Goal: Information Seeking & Learning: Learn about a topic

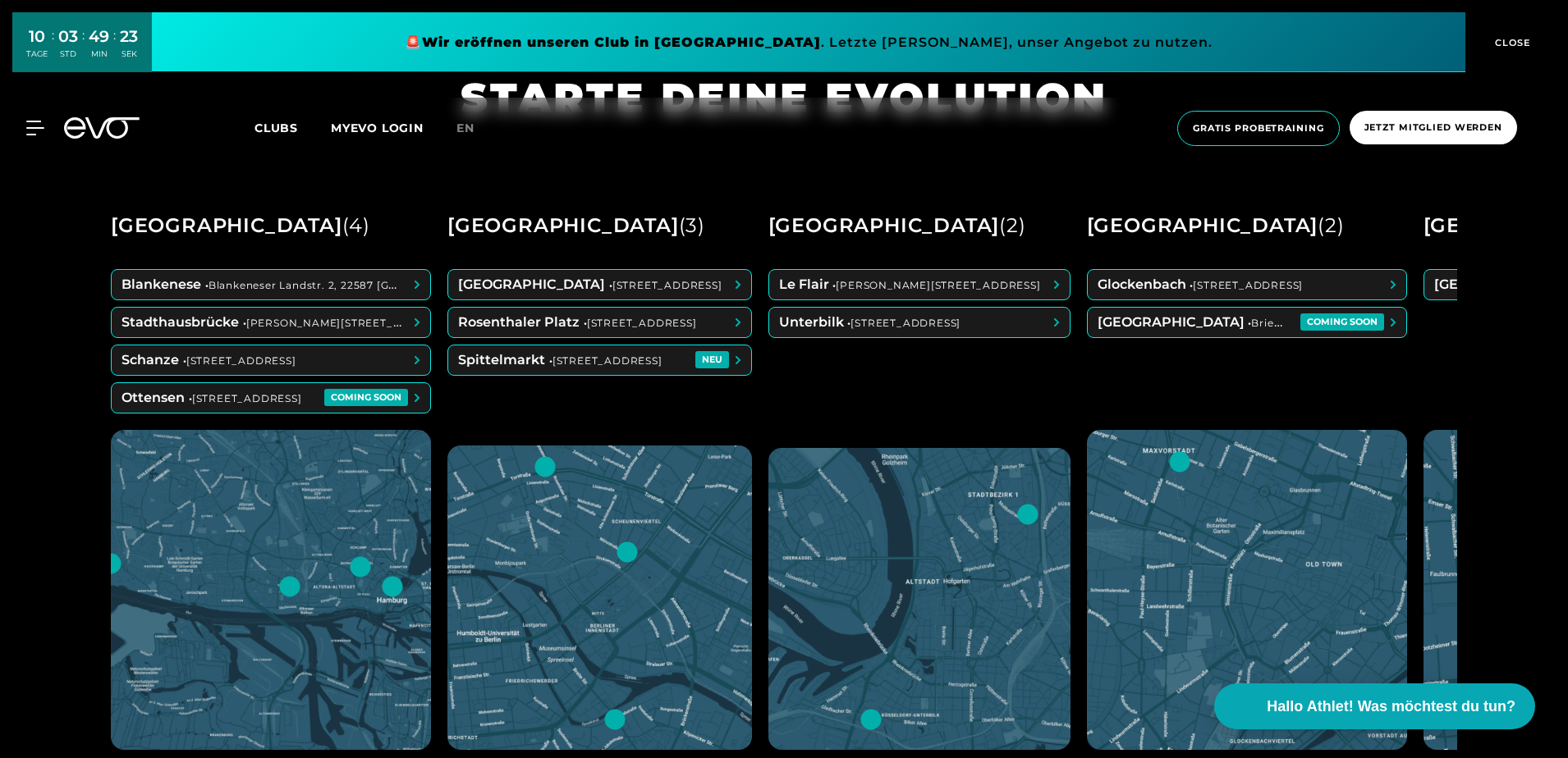
scroll to position [841, 0]
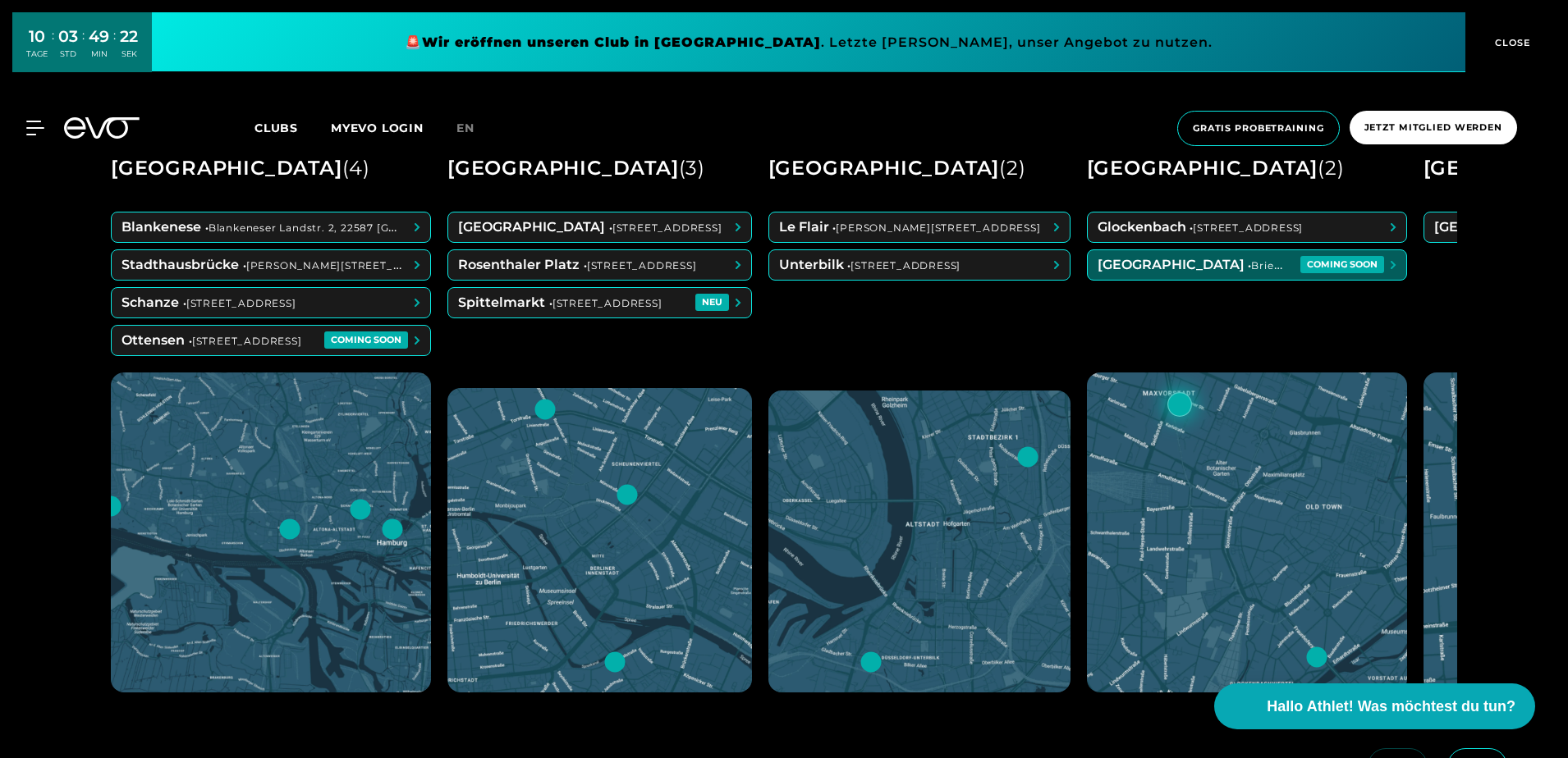
click at [1297, 263] on span at bounding box center [1246, 265] width 318 height 30
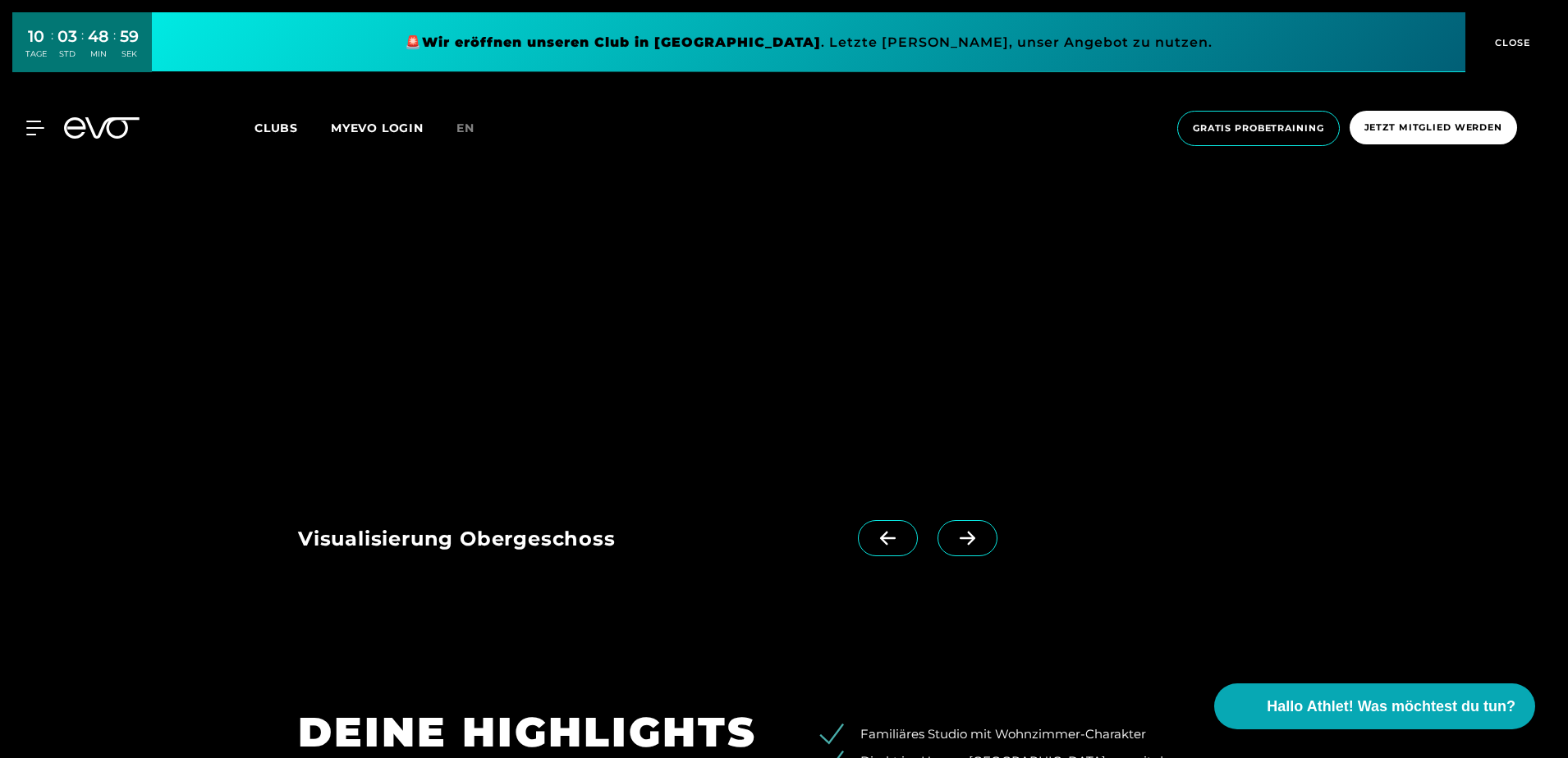
scroll to position [1743, 0]
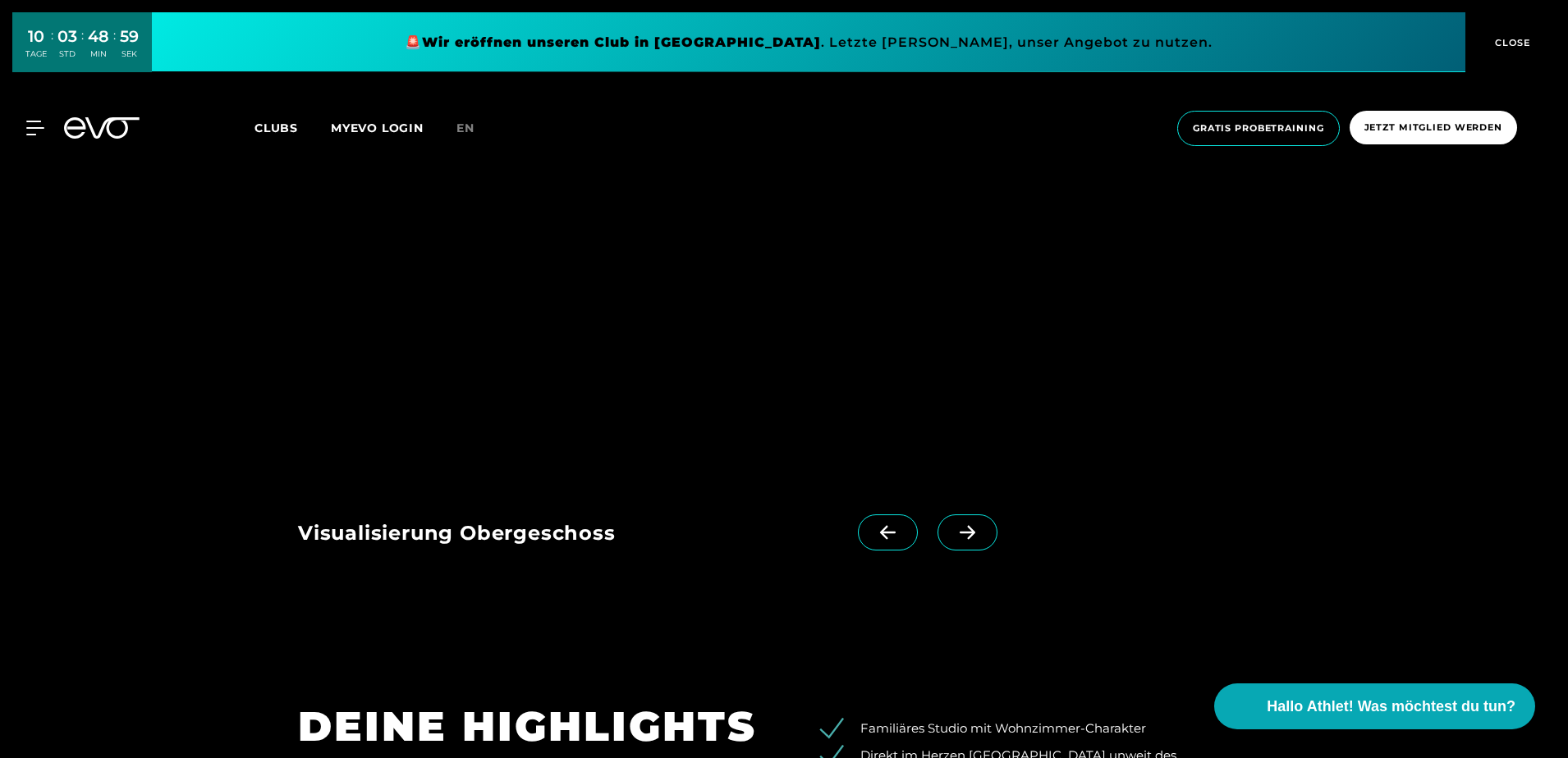
click at [953, 534] on icon at bounding box center [967, 532] width 29 height 15
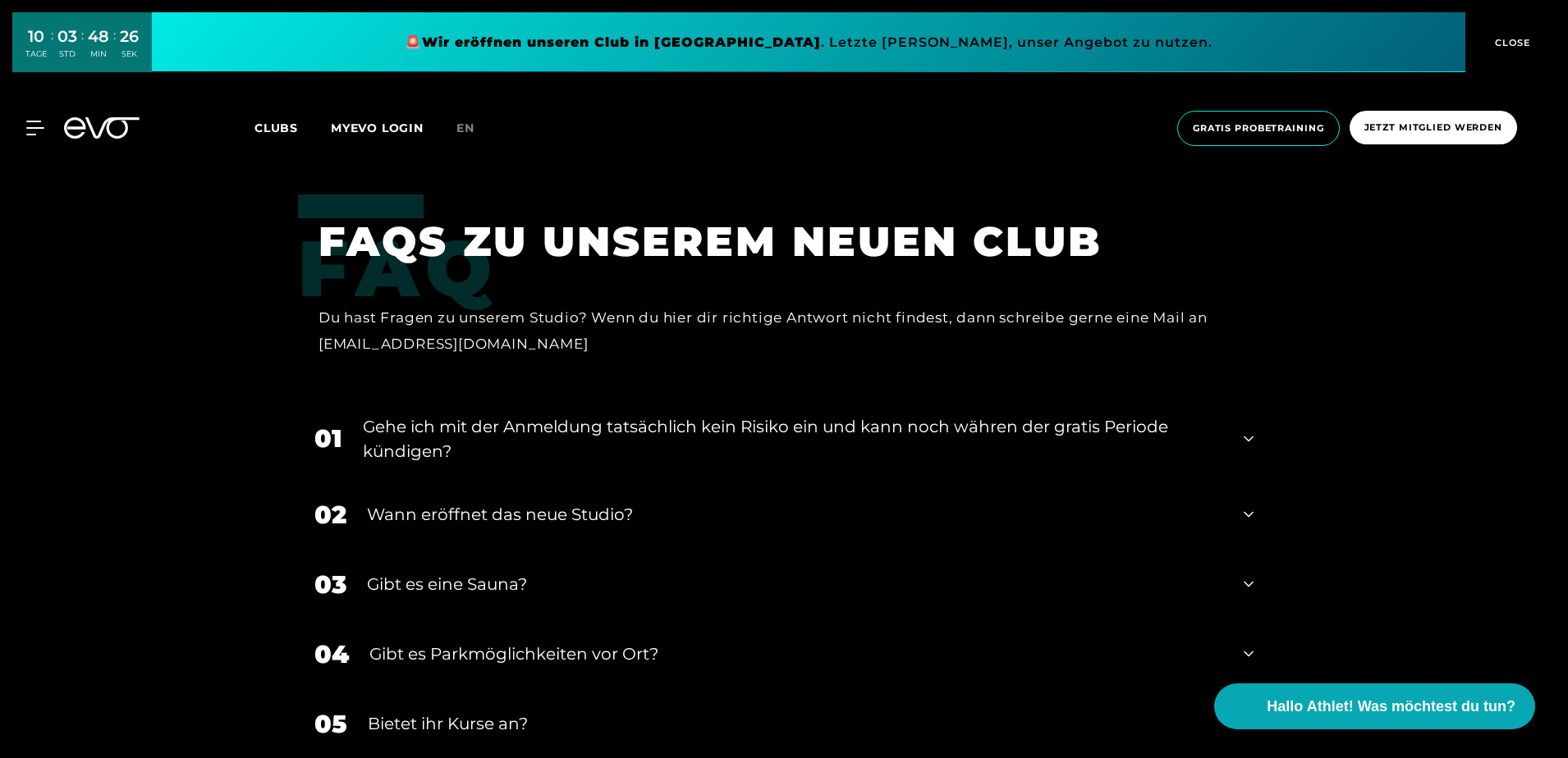
scroll to position [3384, 0]
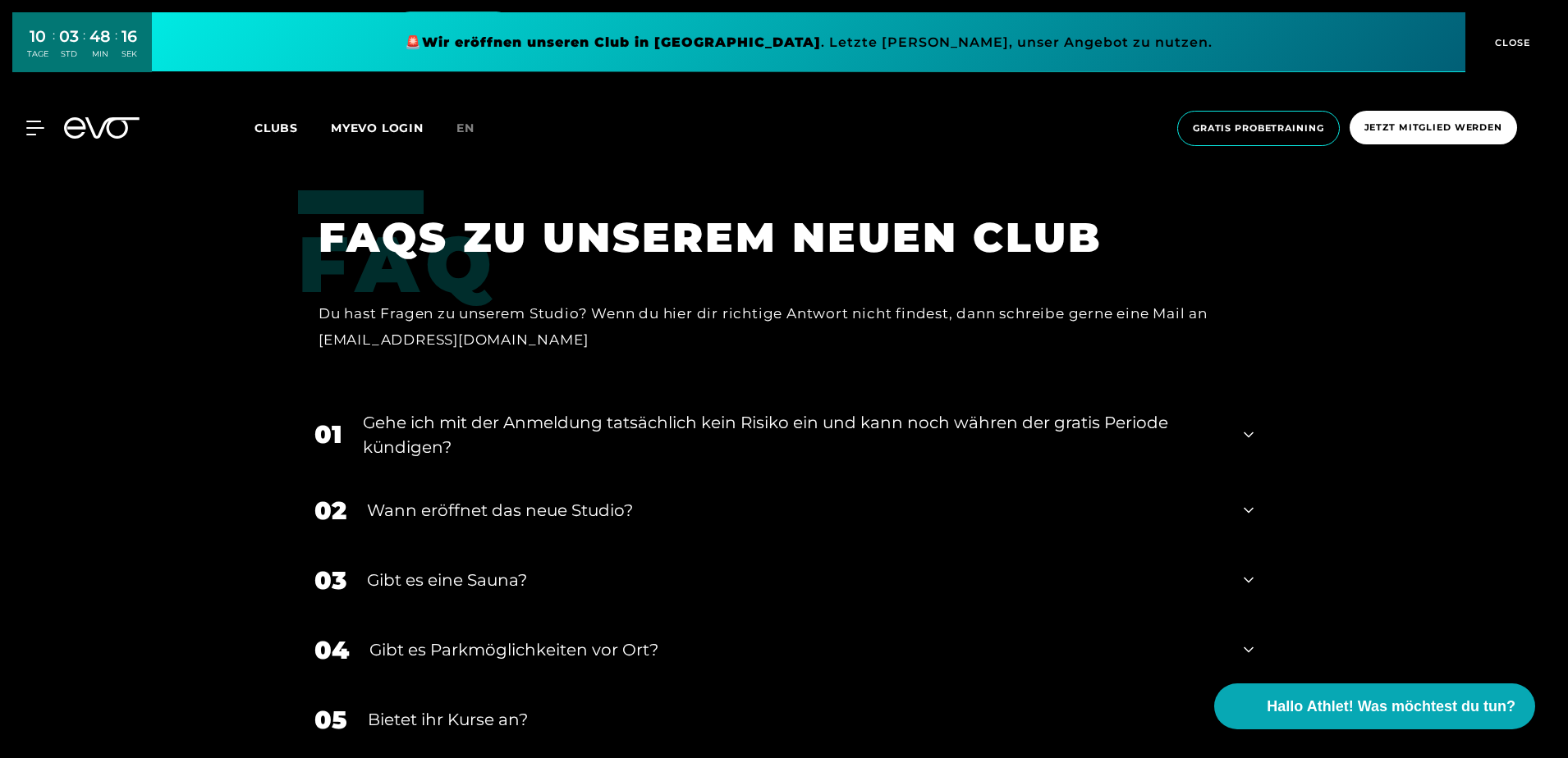
click at [1249, 425] on icon at bounding box center [1248, 435] width 10 height 20
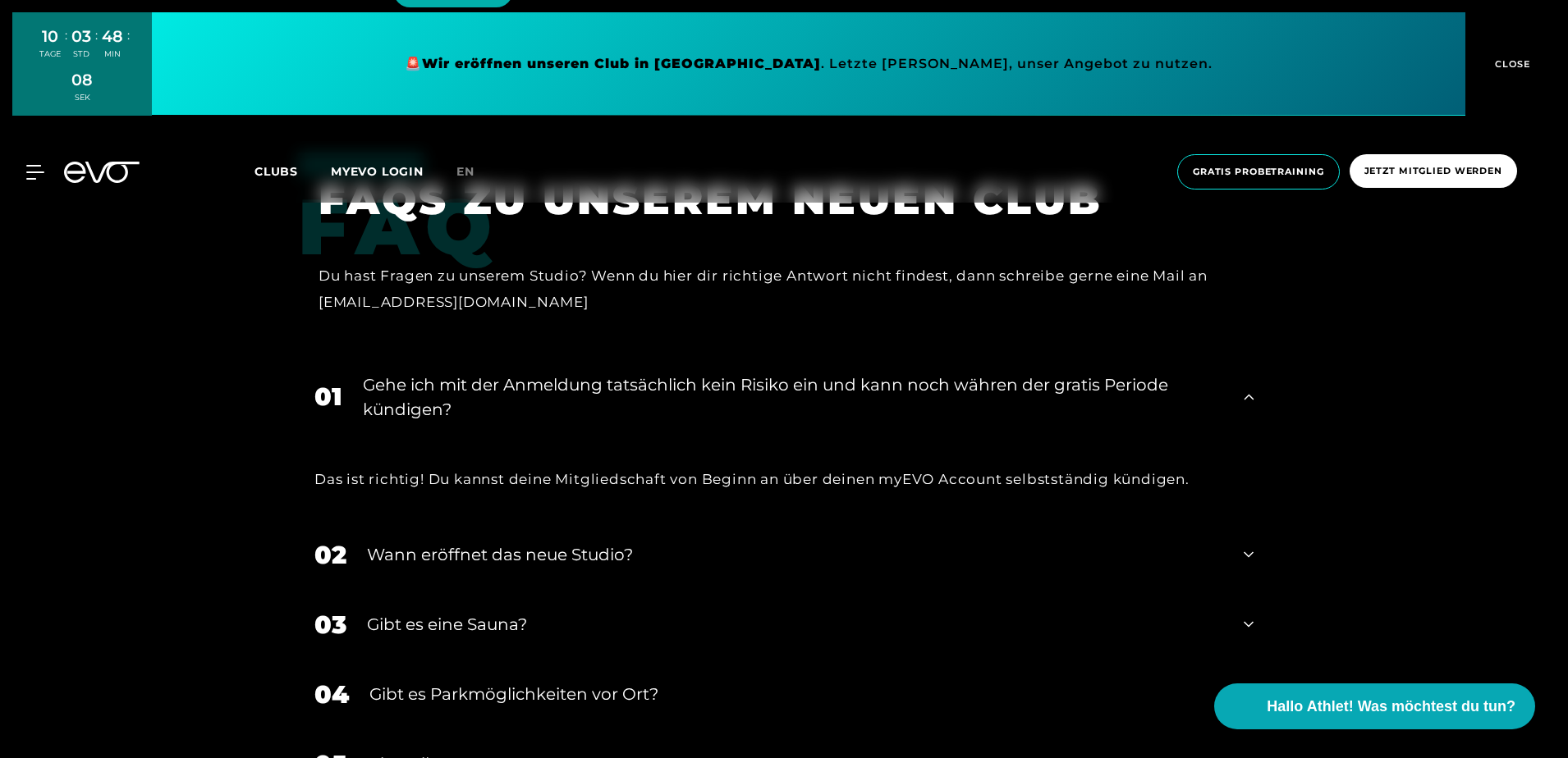
scroll to position [3425, 0]
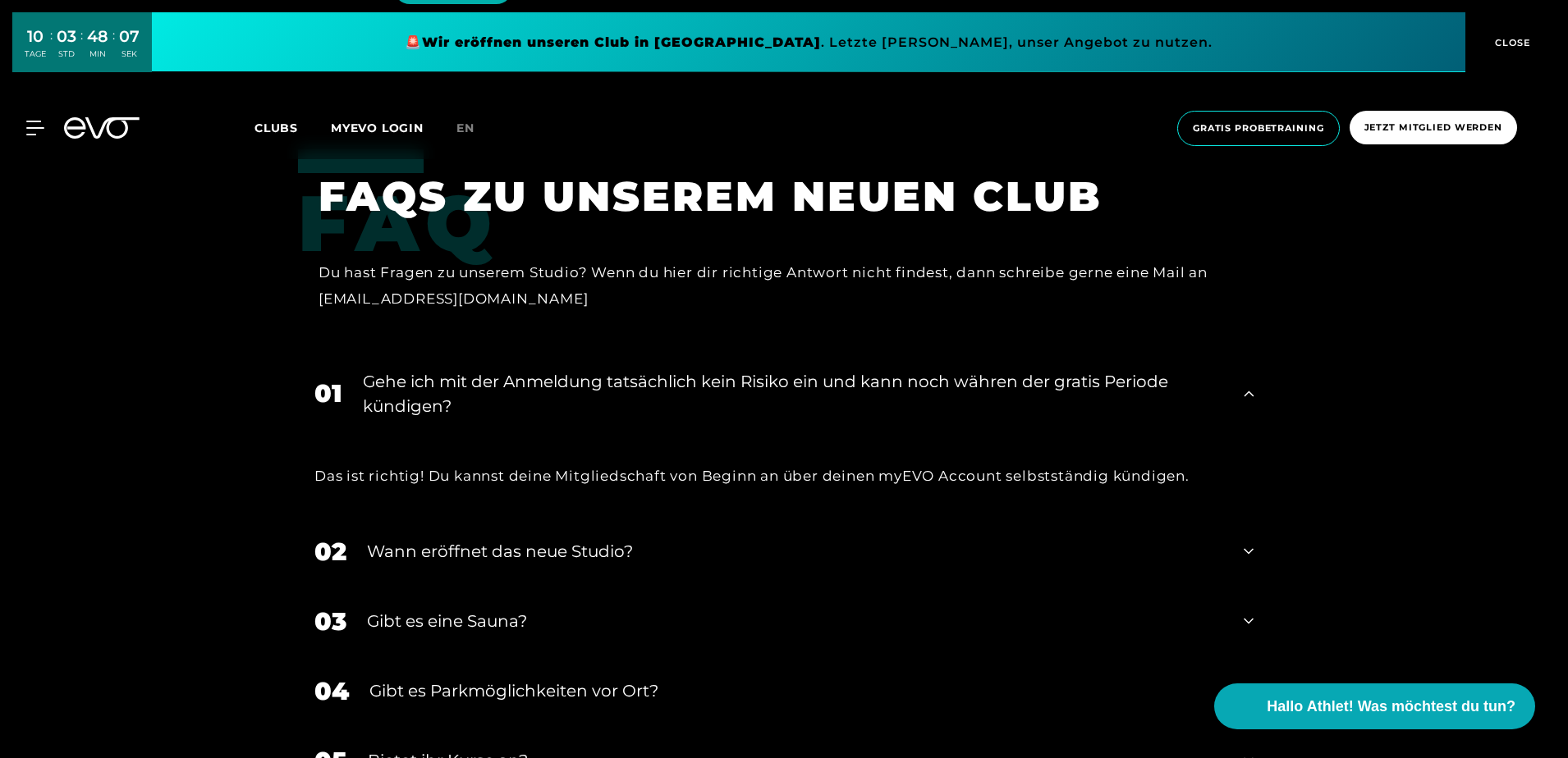
click at [1244, 549] on icon at bounding box center [1248, 551] width 10 height 6
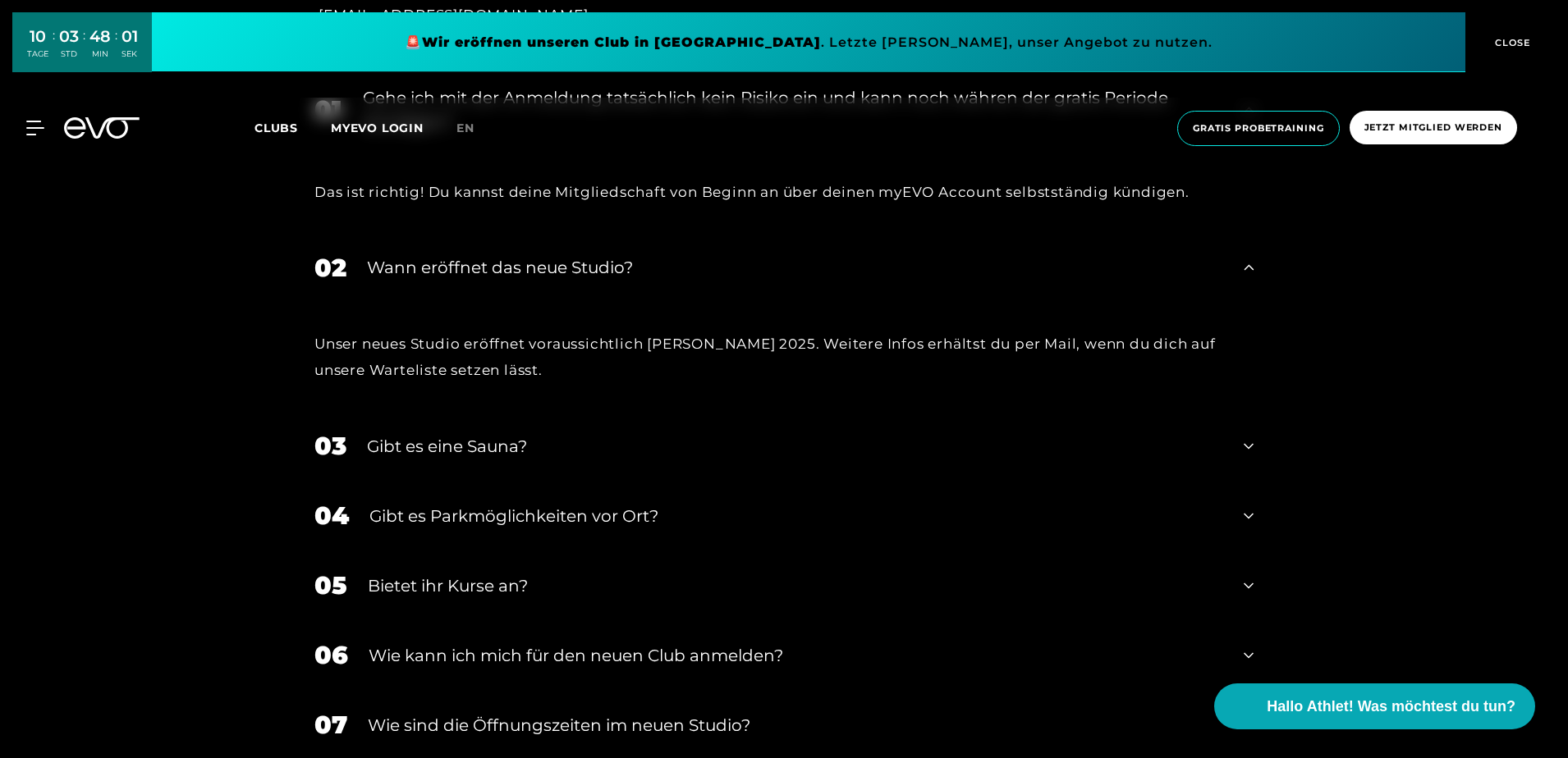
scroll to position [3732, 0]
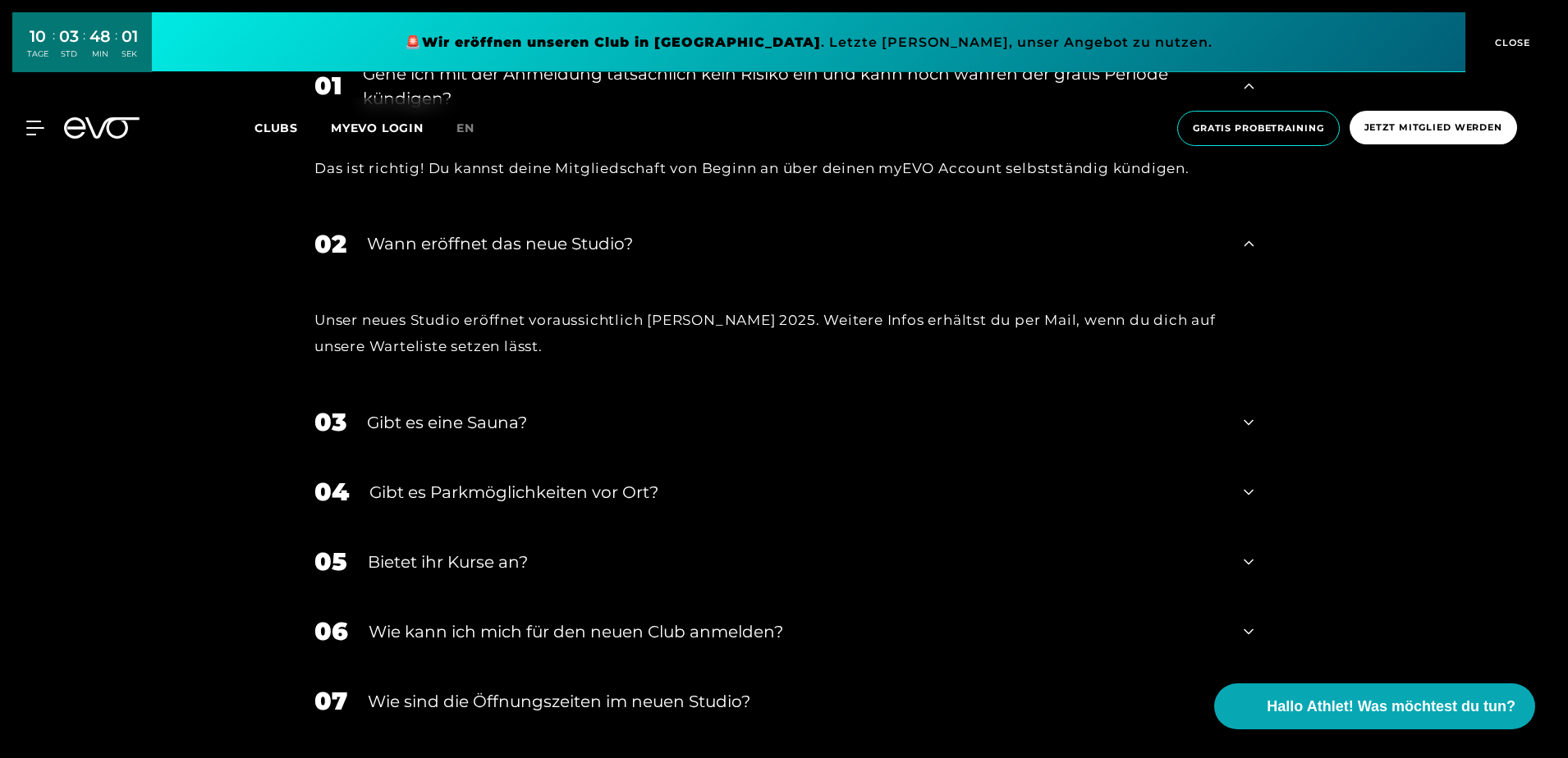
click at [1249, 413] on icon at bounding box center [1248, 423] width 10 height 20
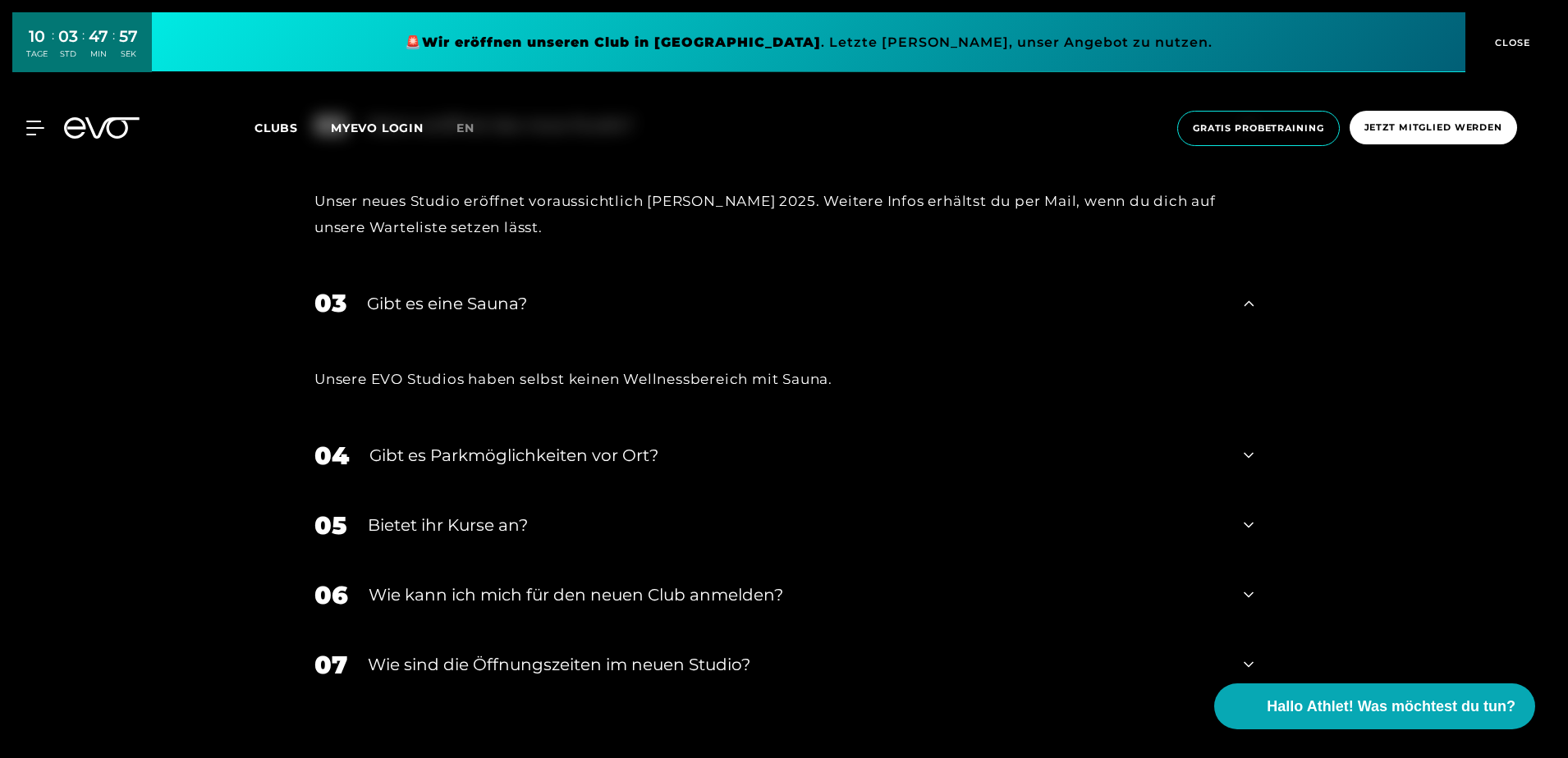
scroll to position [3856, 0]
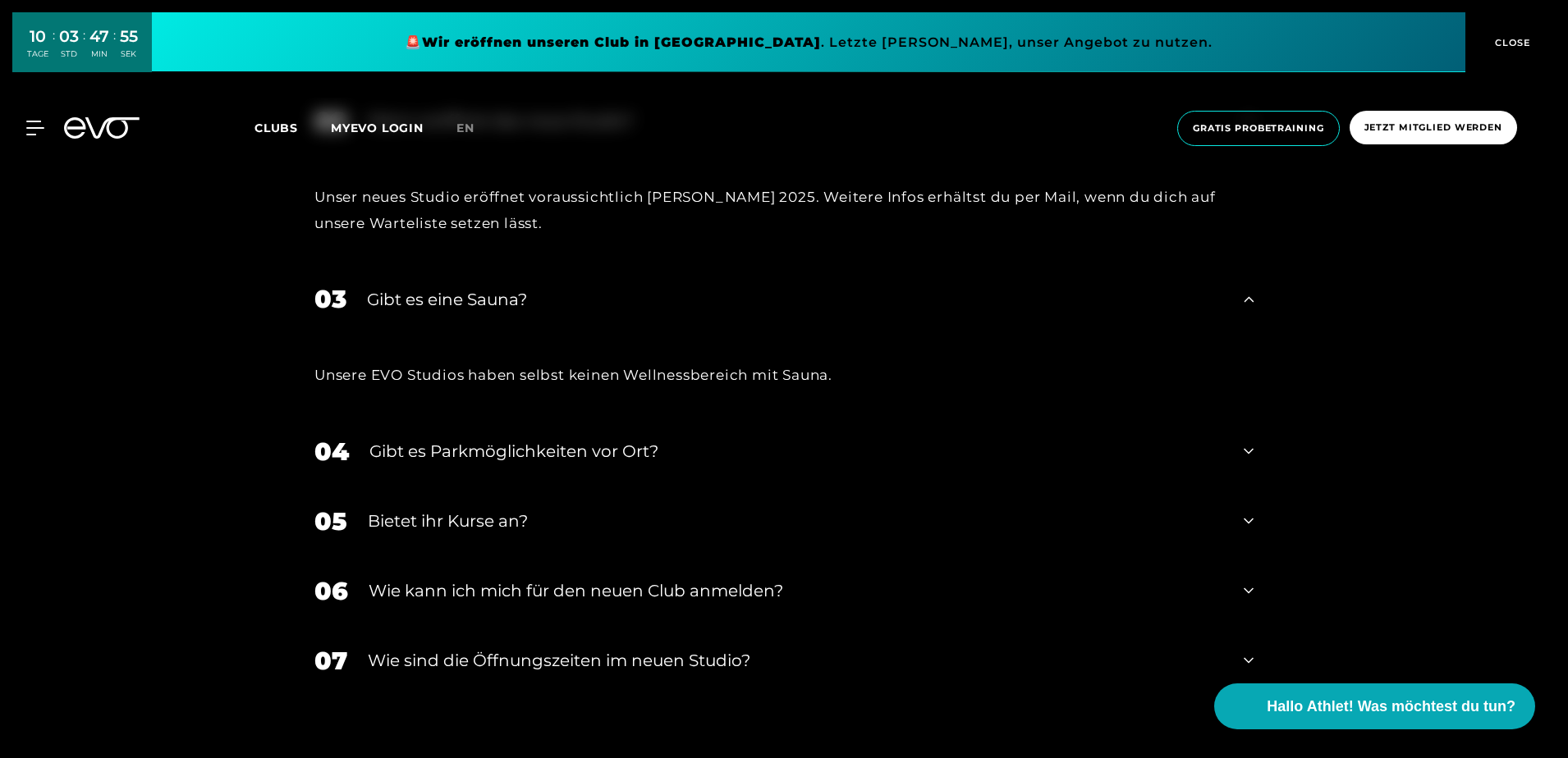
click at [1240, 486] on div "05 Bietet ihr [DEMOGRAPHIC_DATA]?" at bounding box center [783, 521] width 972 height 70
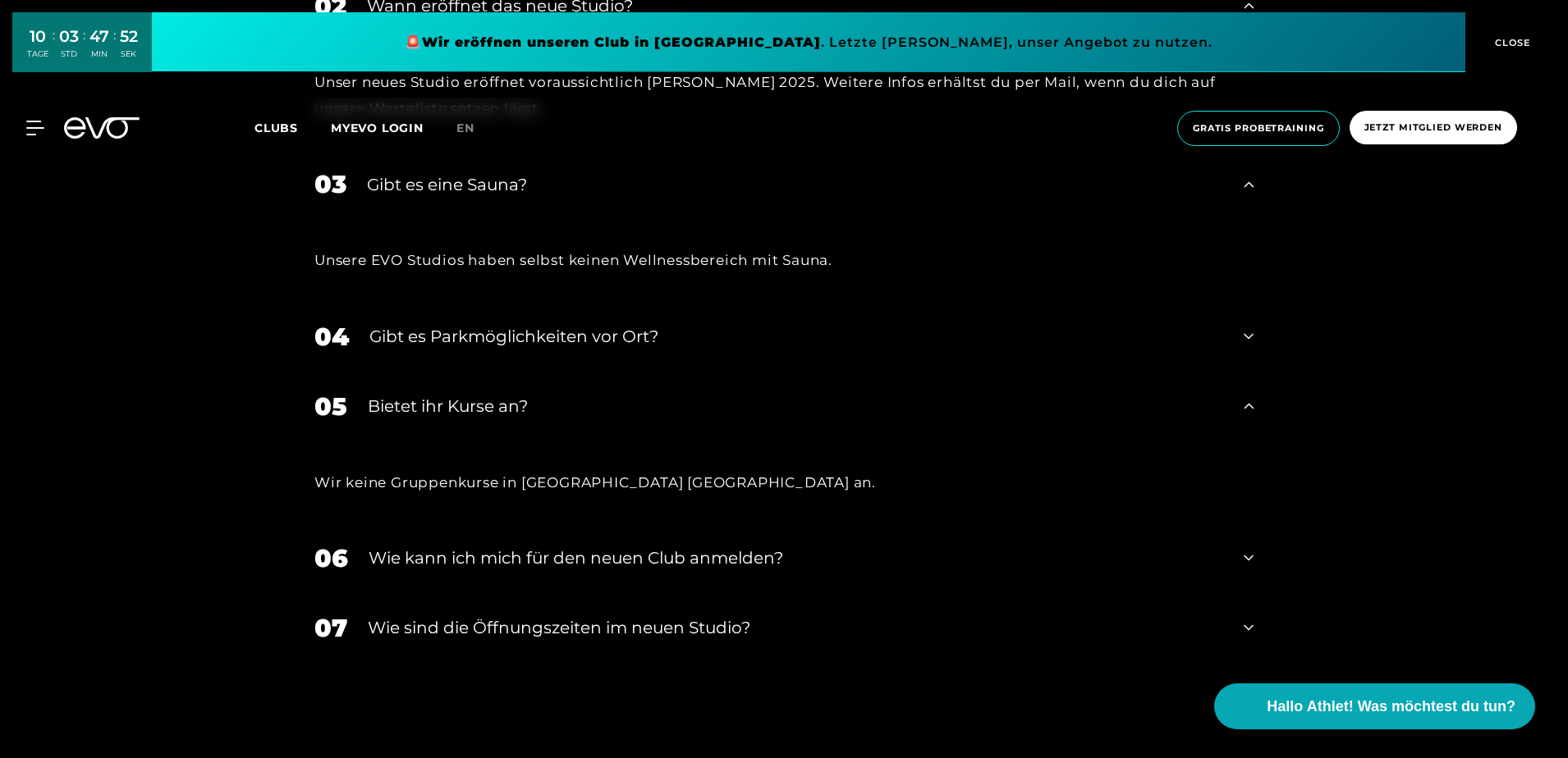
scroll to position [3979, 0]
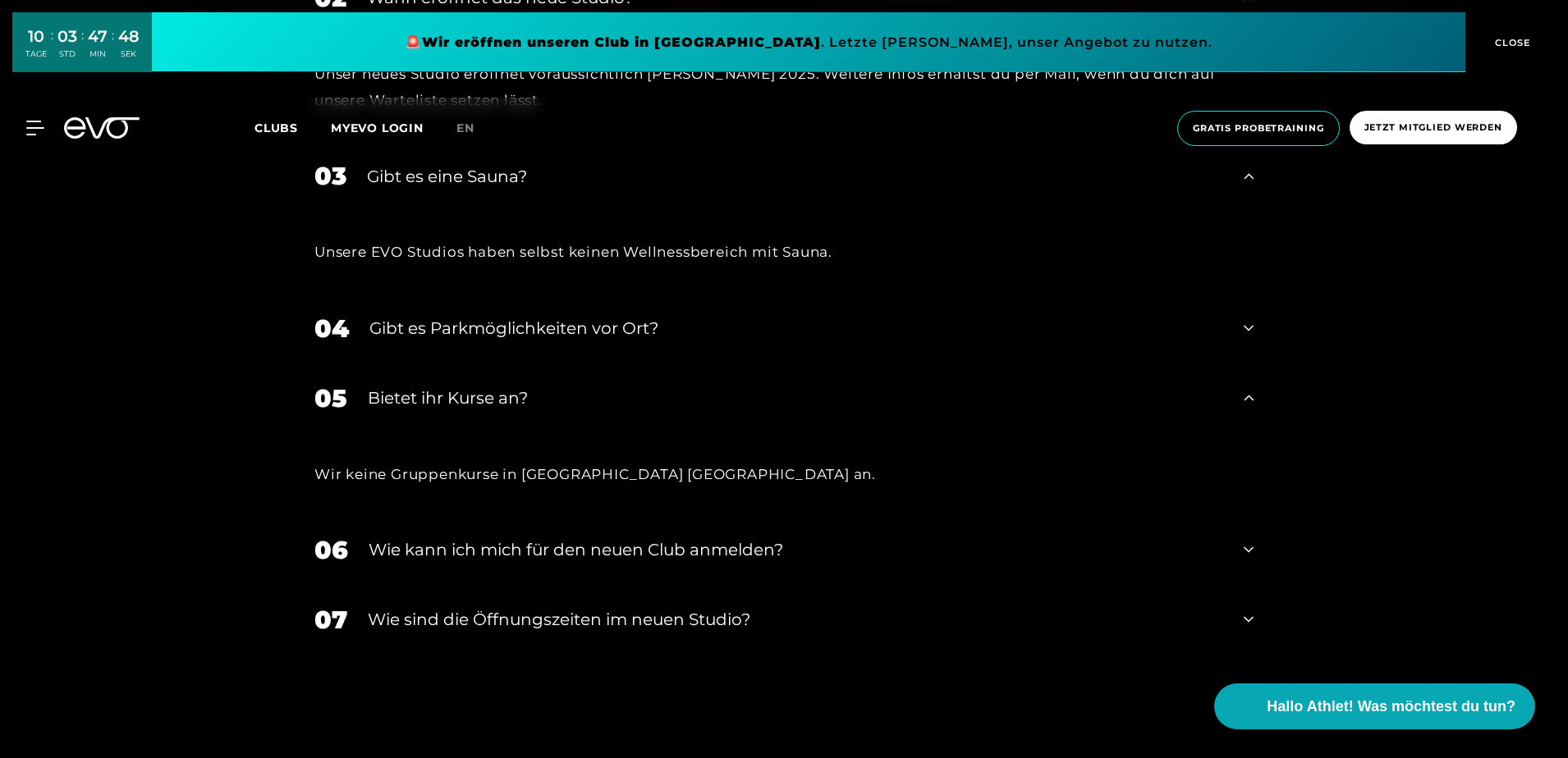
click at [1246, 610] on icon at bounding box center [1248, 620] width 10 height 20
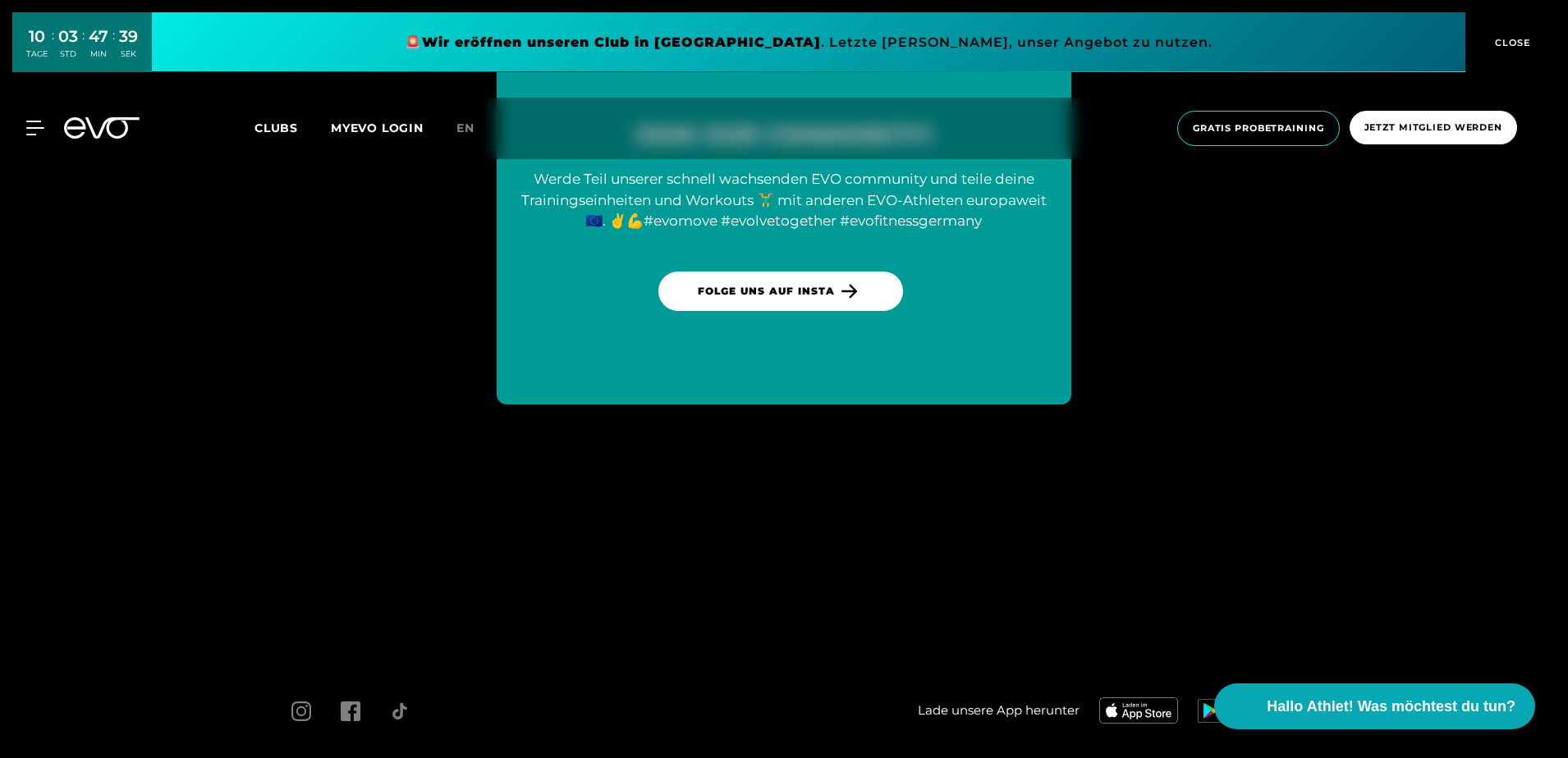
scroll to position [5046, 0]
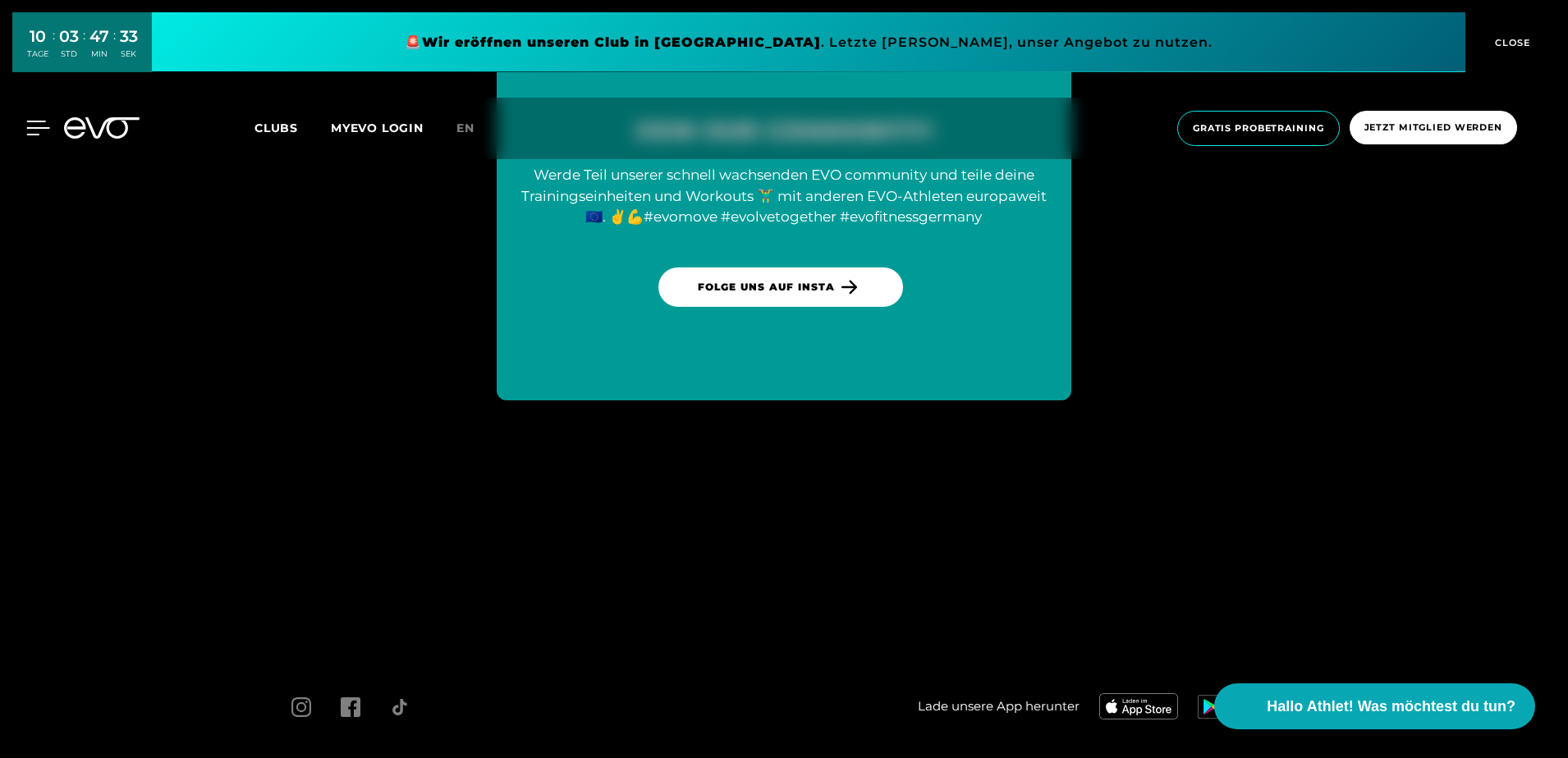
click at [31, 124] on icon at bounding box center [38, 128] width 24 height 15
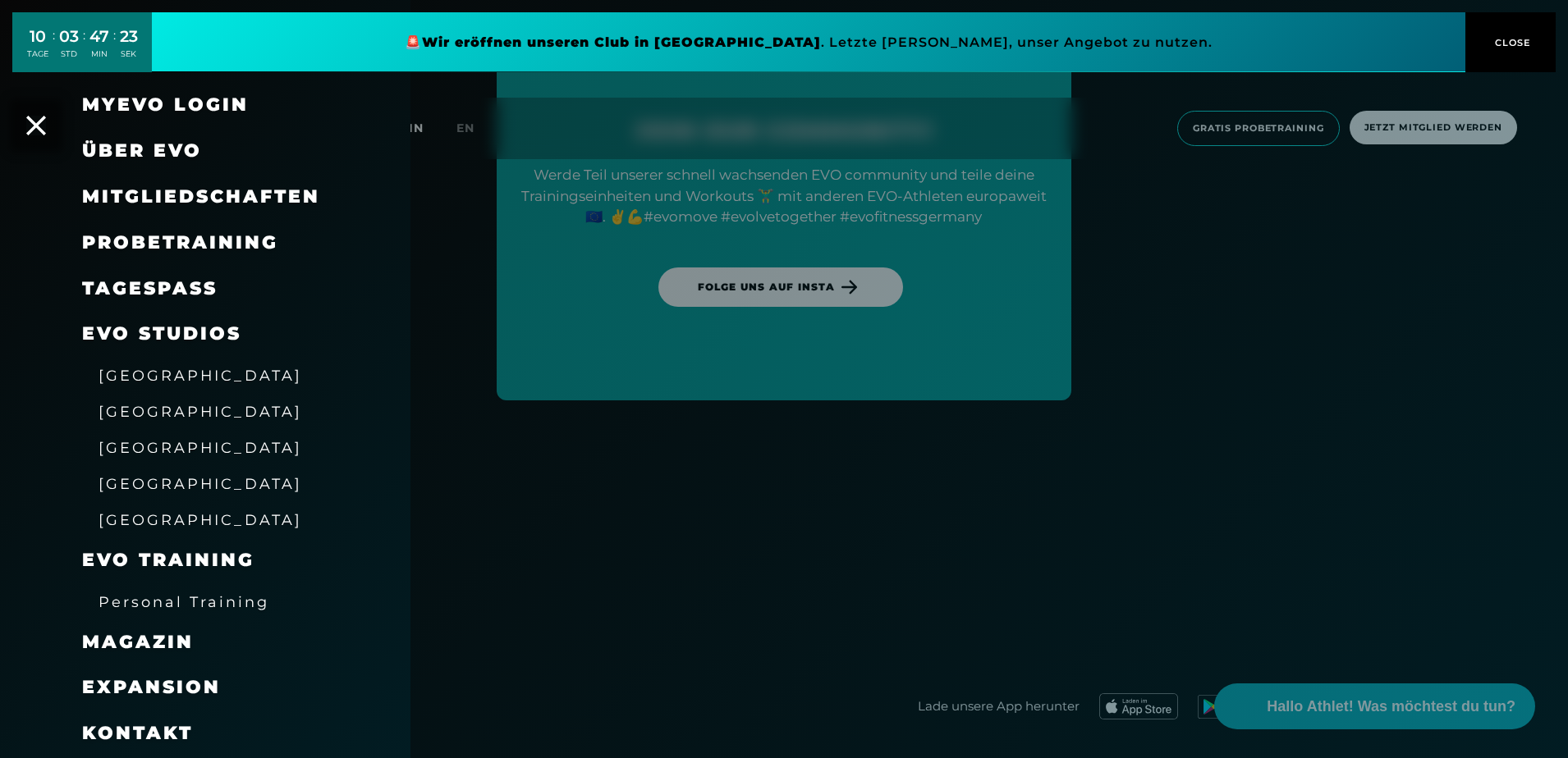
click at [214, 199] on span "Mitgliedschaften" at bounding box center [201, 196] width 238 height 22
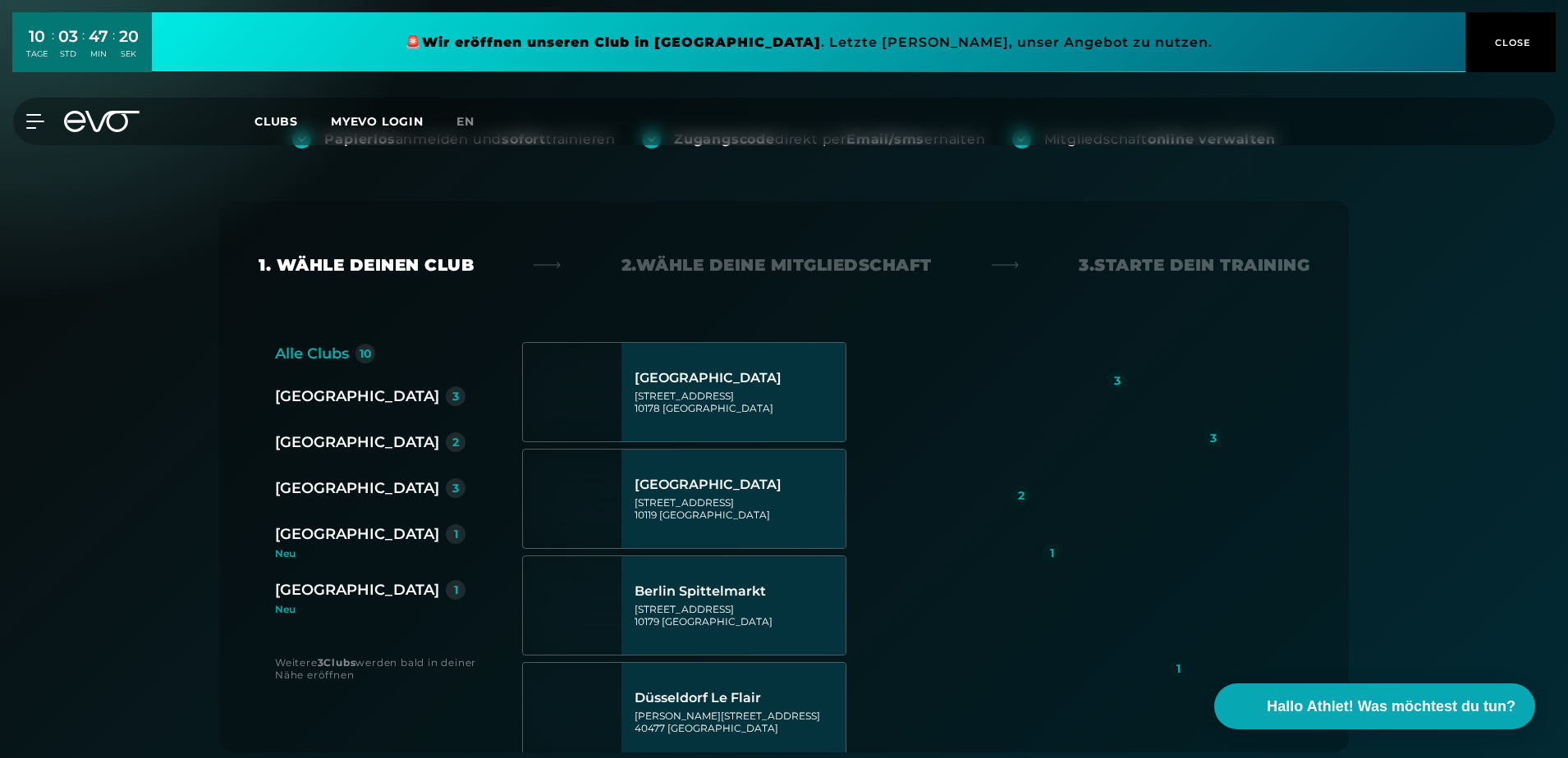
scroll to position [164, 0]
click at [310, 533] on div "[GEOGRAPHIC_DATA]" at bounding box center [357, 531] width 164 height 23
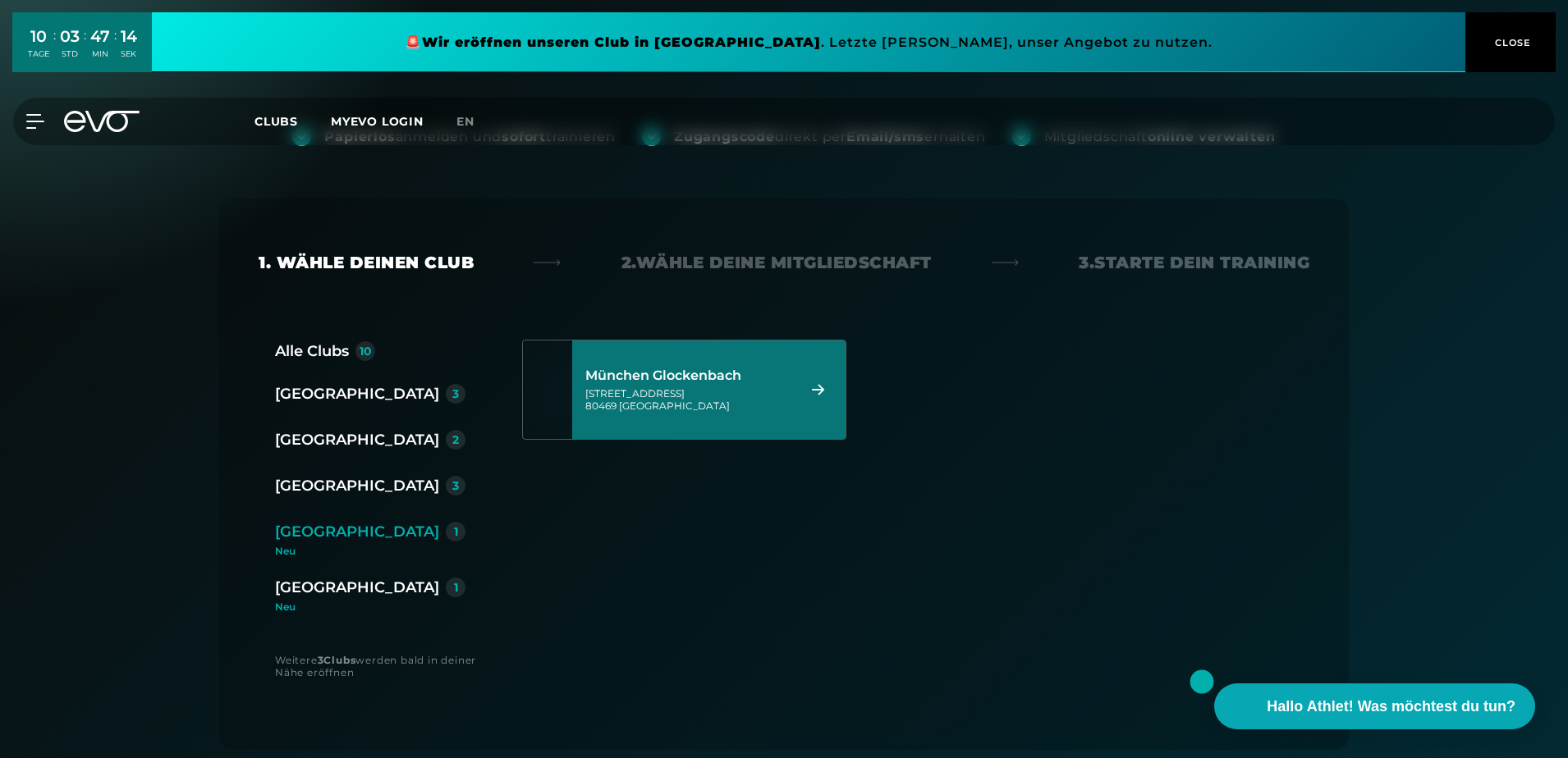
click at [721, 419] on div "München Glockenbach [STREET_ADDRESS]" at bounding box center [688, 390] width 206 height 73
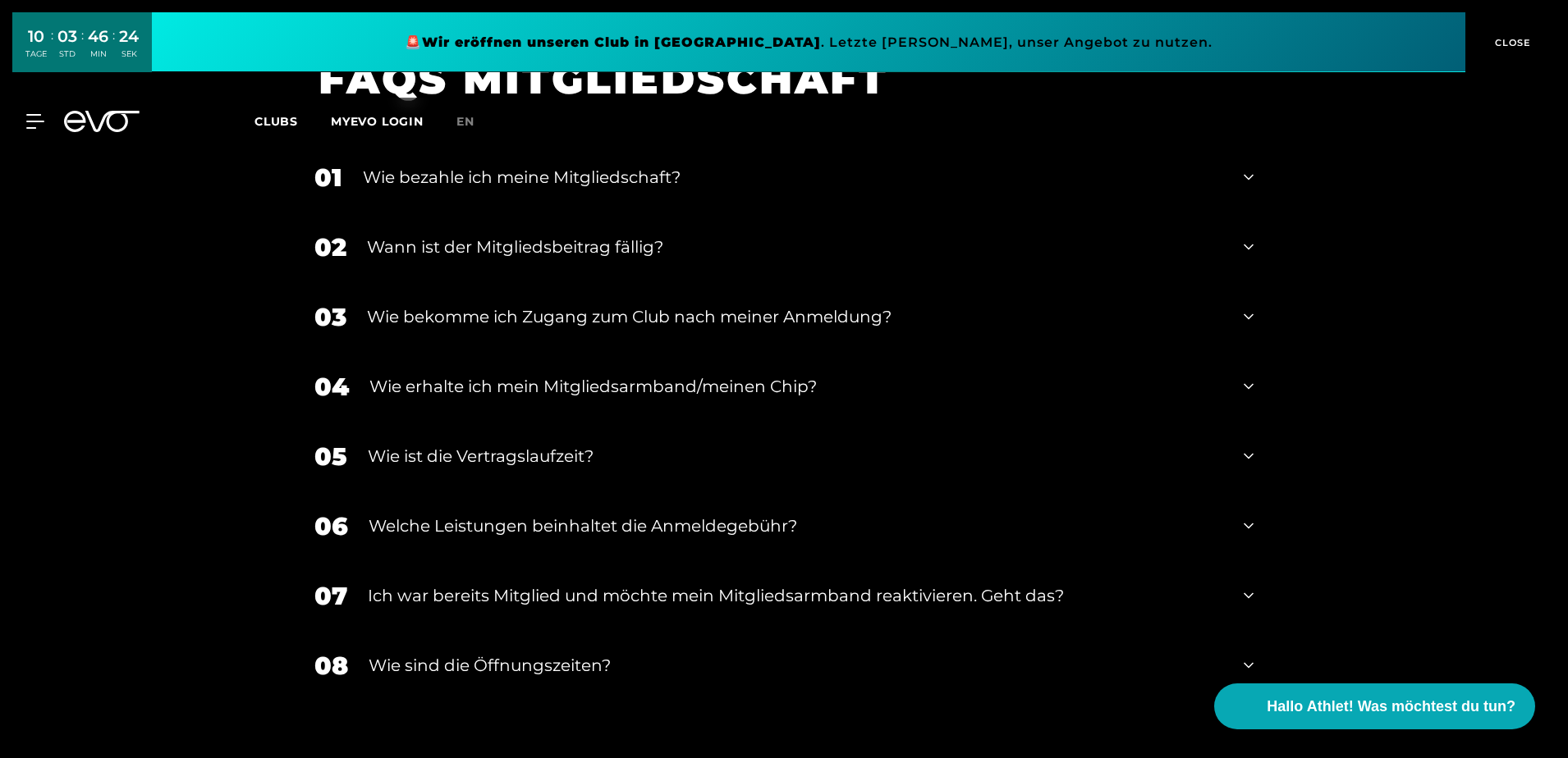
scroll to position [3172, 0]
